Goal: Navigation & Orientation: Find specific page/section

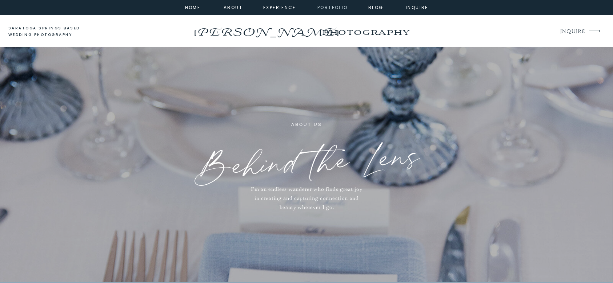
click at [325, 10] on nav "portfolio" at bounding box center [332, 7] width 31 height 7
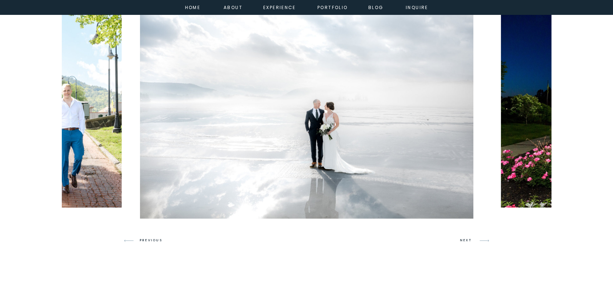
scroll to position [439, 0]
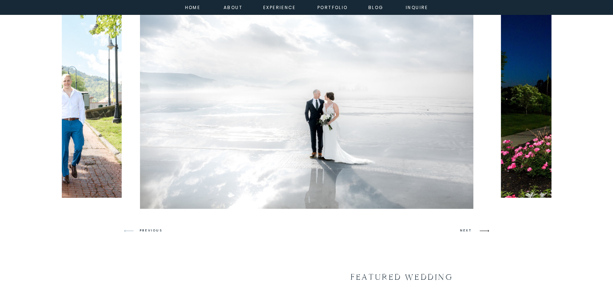
click at [486, 231] on icon at bounding box center [484, 231] width 17 height 17
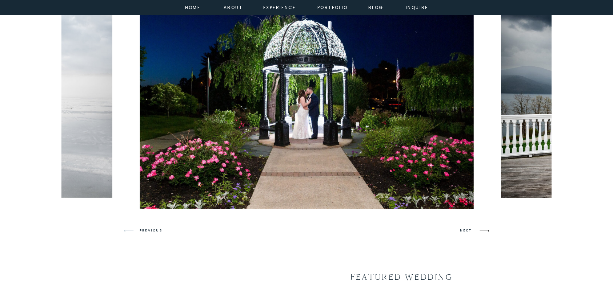
click at [486, 231] on icon at bounding box center [484, 231] width 17 height 17
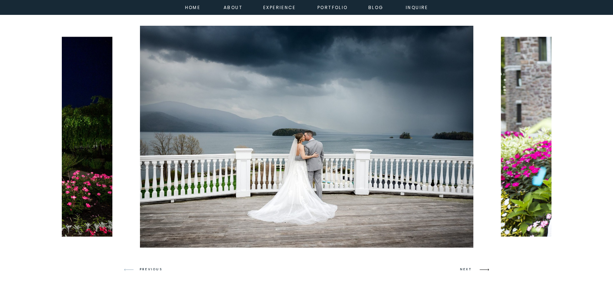
scroll to position [400, 0]
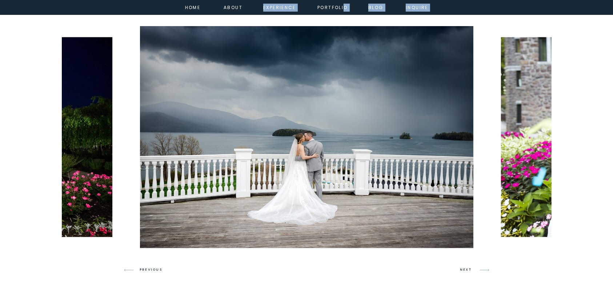
drag, startPoint x: 97, startPoint y: 264, endPoint x: 431, endPoint y: 10, distance: 419.2
click at [487, 269] on icon at bounding box center [484, 270] width 17 height 17
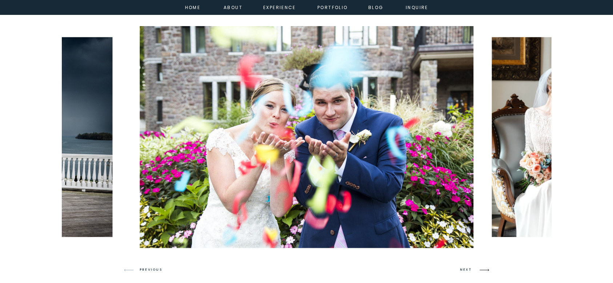
click at [487, 269] on icon at bounding box center [484, 270] width 17 height 17
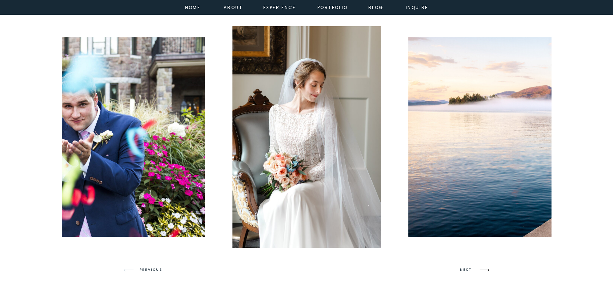
click at [487, 269] on icon at bounding box center [484, 270] width 17 height 17
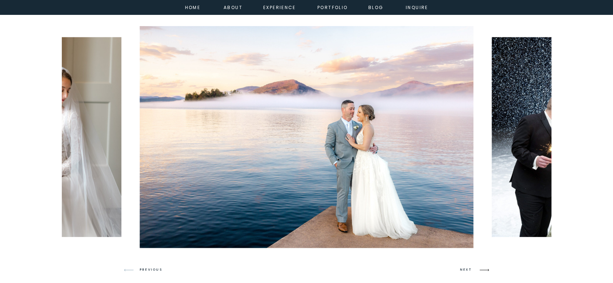
click at [487, 269] on icon at bounding box center [484, 270] width 17 height 17
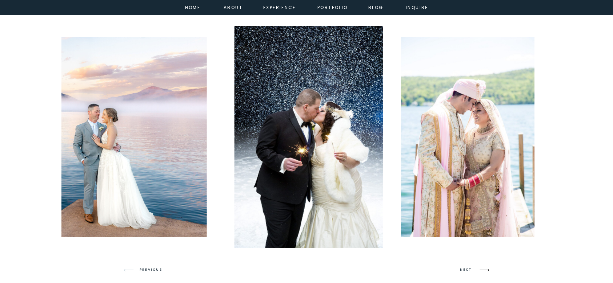
click at [487, 269] on icon at bounding box center [484, 270] width 17 height 17
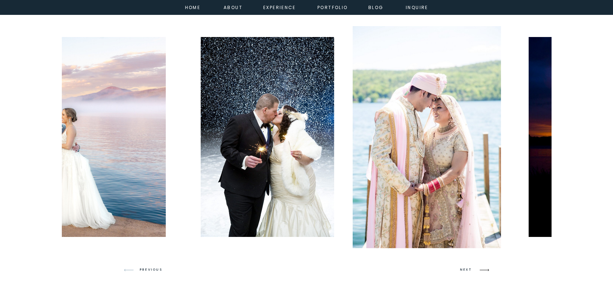
click at [487, 269] on icon at bounding box center [484, 270] width 17 height 17
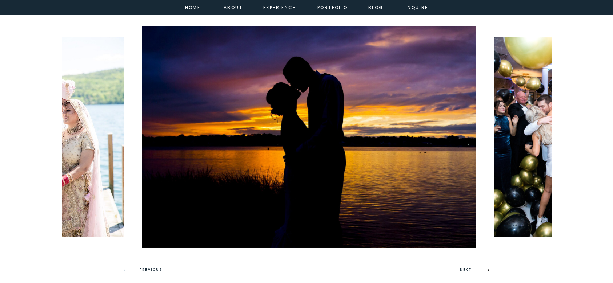
click at [487, 269] on icon at bounding box center [484, 270] width 17 height 17
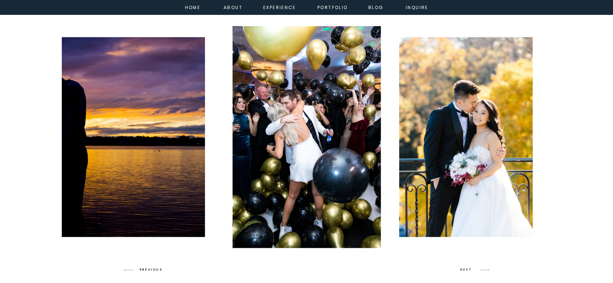
click at [140, 269] on h3 "PREVIOUS" at bounding box center [154, 270] width 28 height 7
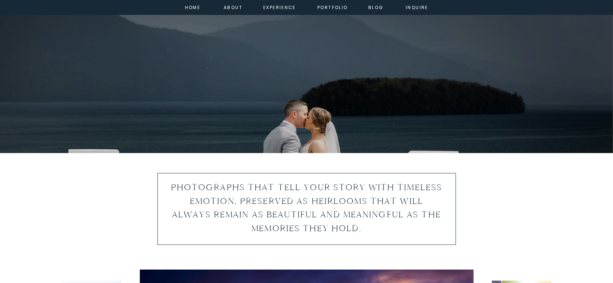
scroll to position [125, 0]
